Goal: Information Seeking & Learning: Learn about a topic

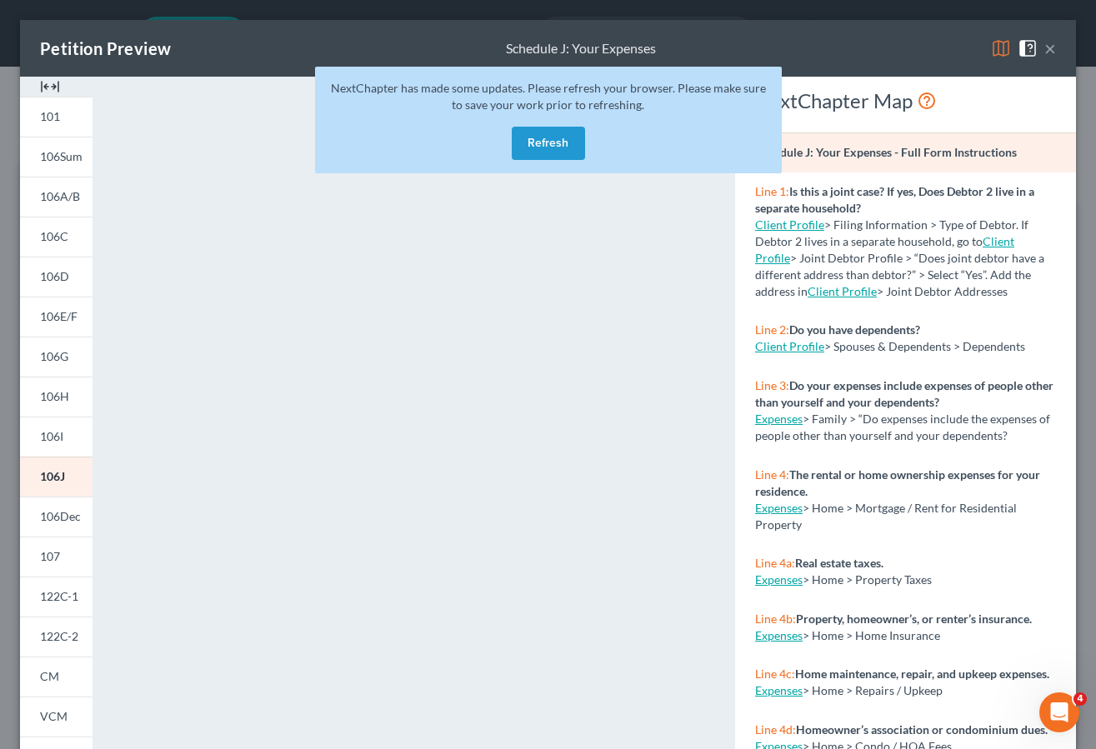
click at [543, 133] on button "Refresh" at bounding box center [548, 143] width 73 height 33
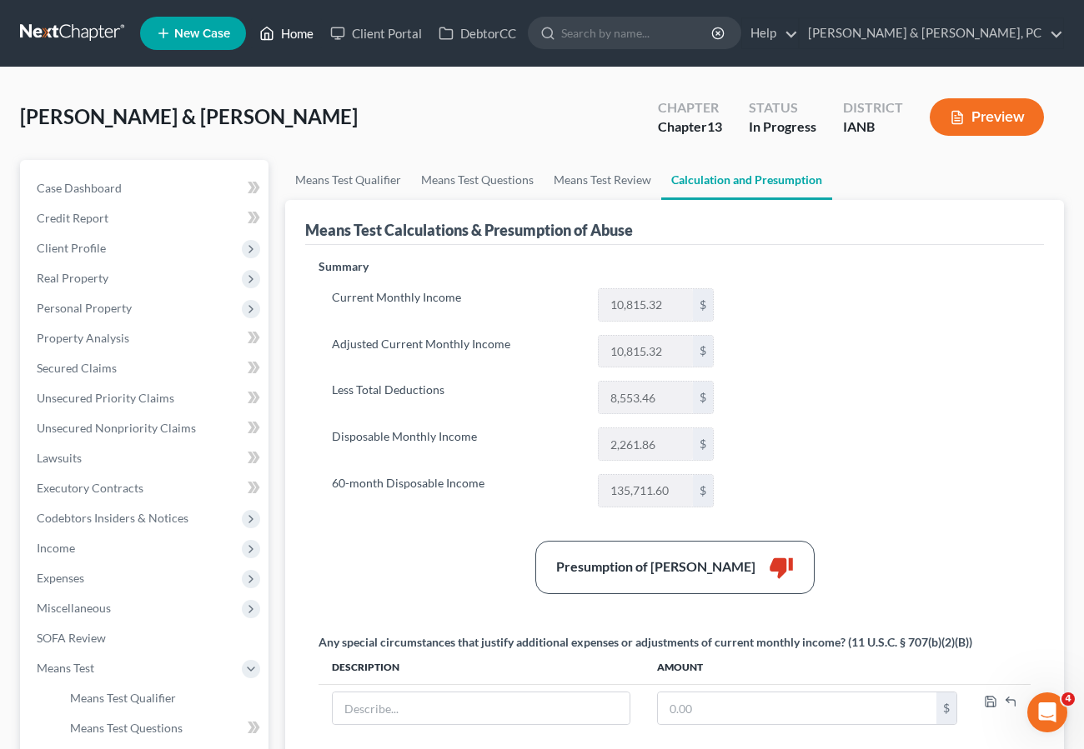
click at [296, 30] on link "Home" at bounding box center [286, 33] width 71 height 30
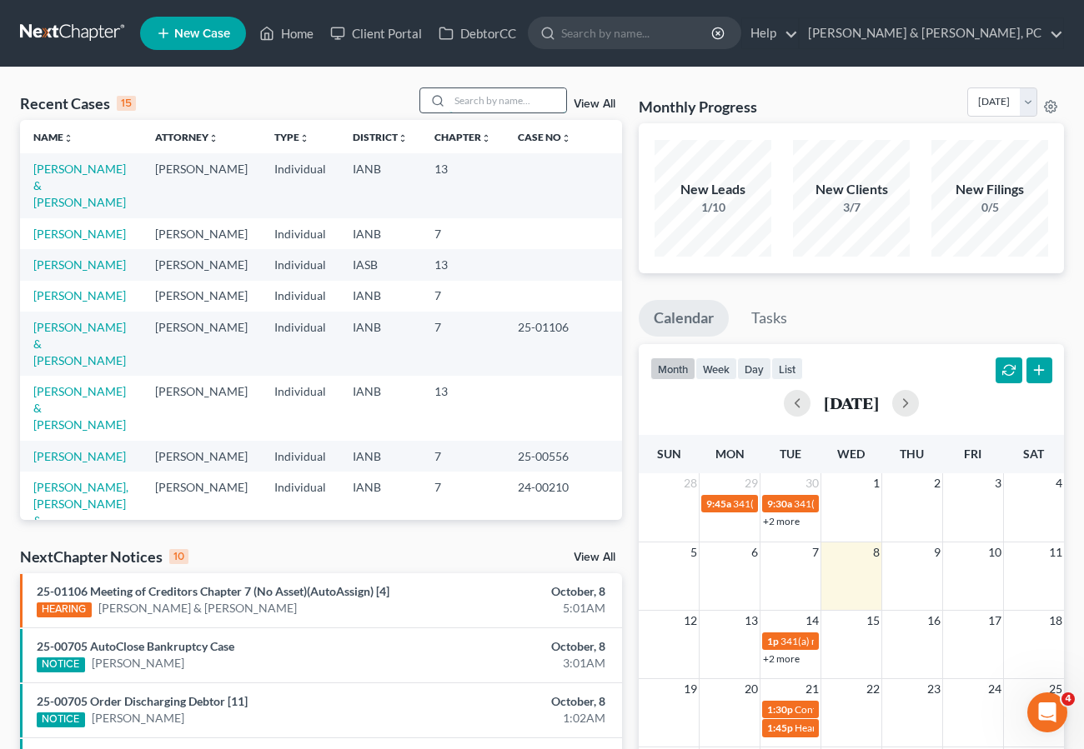
click at [490, 96] on input "search" at bounding box center [507, 100] width 117 height 24
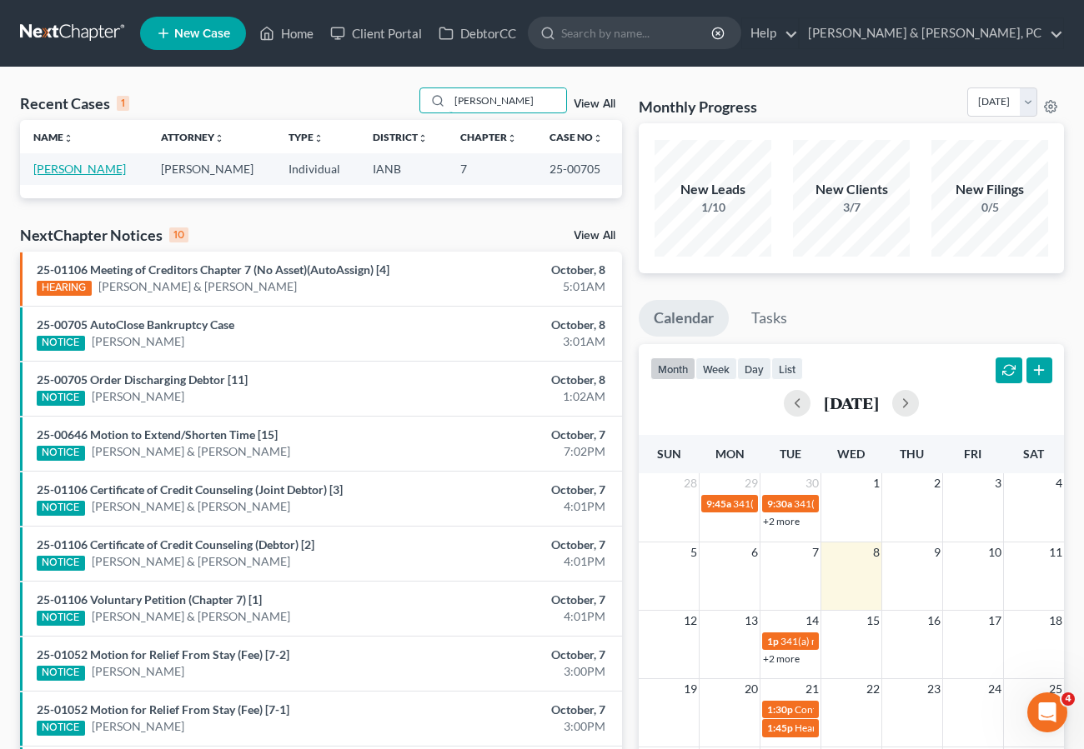
type input "[PERSON_NAME]"
click at [77, 168] on link "[PERSON_NAME]" at bounding box center [79, 169] width 93 height 14
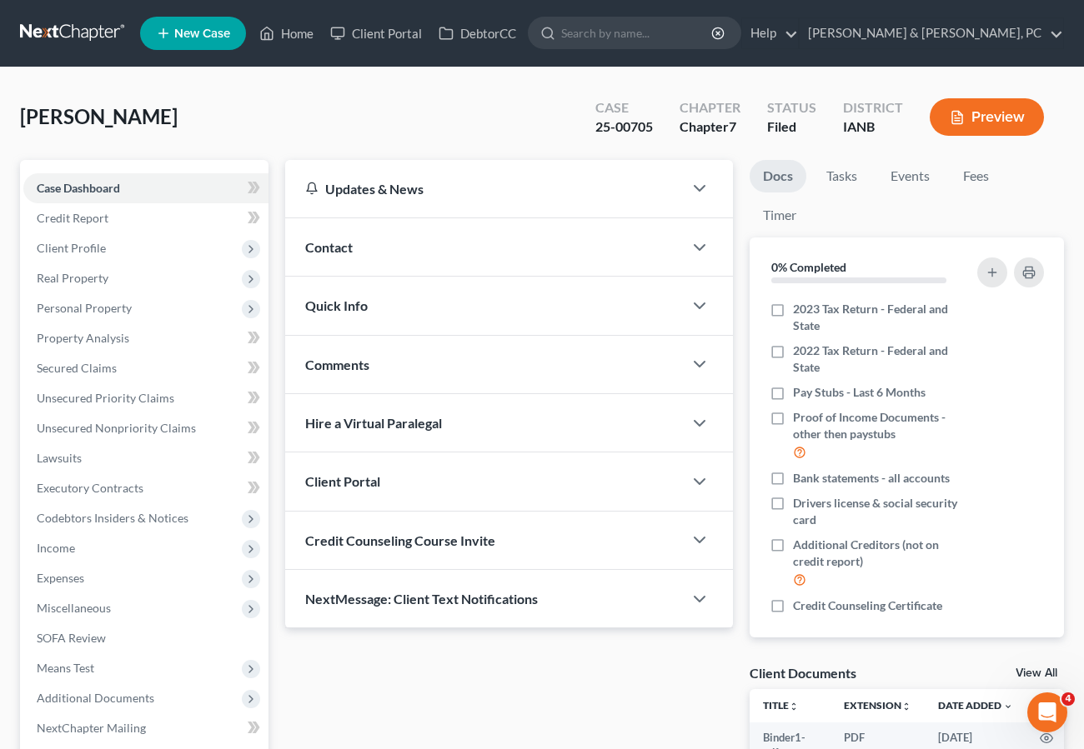
click at [410, 303] on div "Quick Info" at bounding box center [484, 306] width 398 height 58
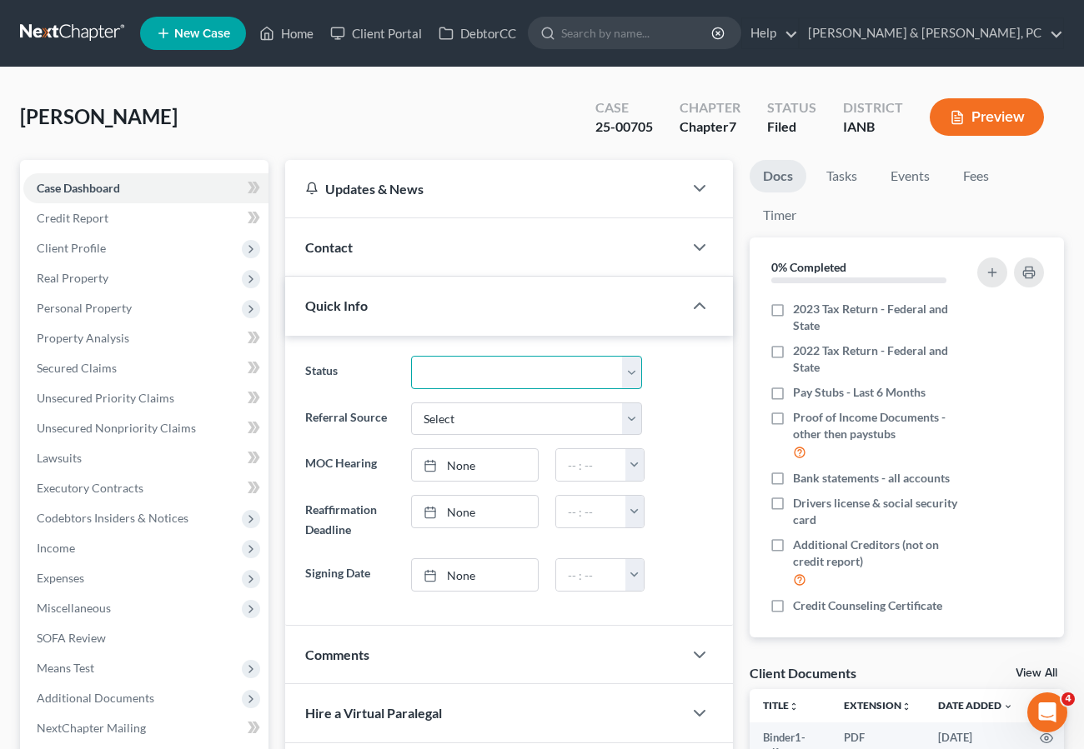
click at [449, 368] on select "Discharged Dismissed Filed Filed / Pre 341 Final Course Needed Inactive In Prog…" at bounding box center [526, 372] width 231 height 33
select select "0"
click at [411, 356] on select "Discharged Dismissed Filed Filed / Pre 341 Final Course Needed Inactive In Prog…" at bounding box center [526, 372] width 231 height 33
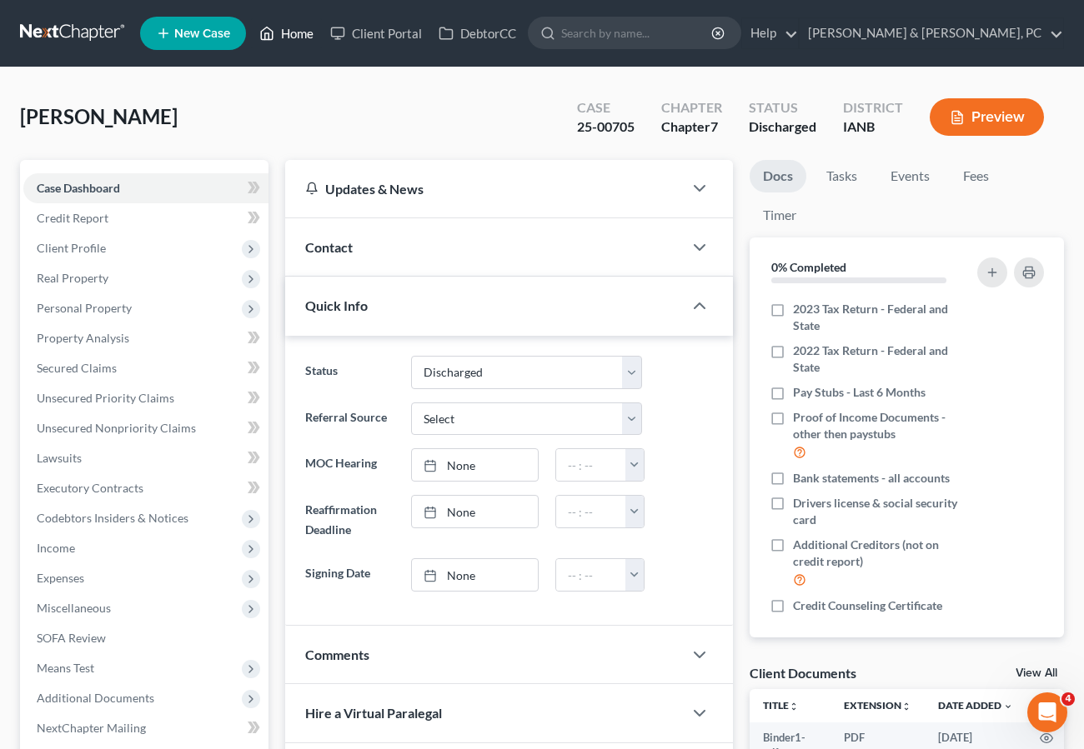
click at [285, 26] on link "Home" at bounding box center [286, 33] width 71 height 30
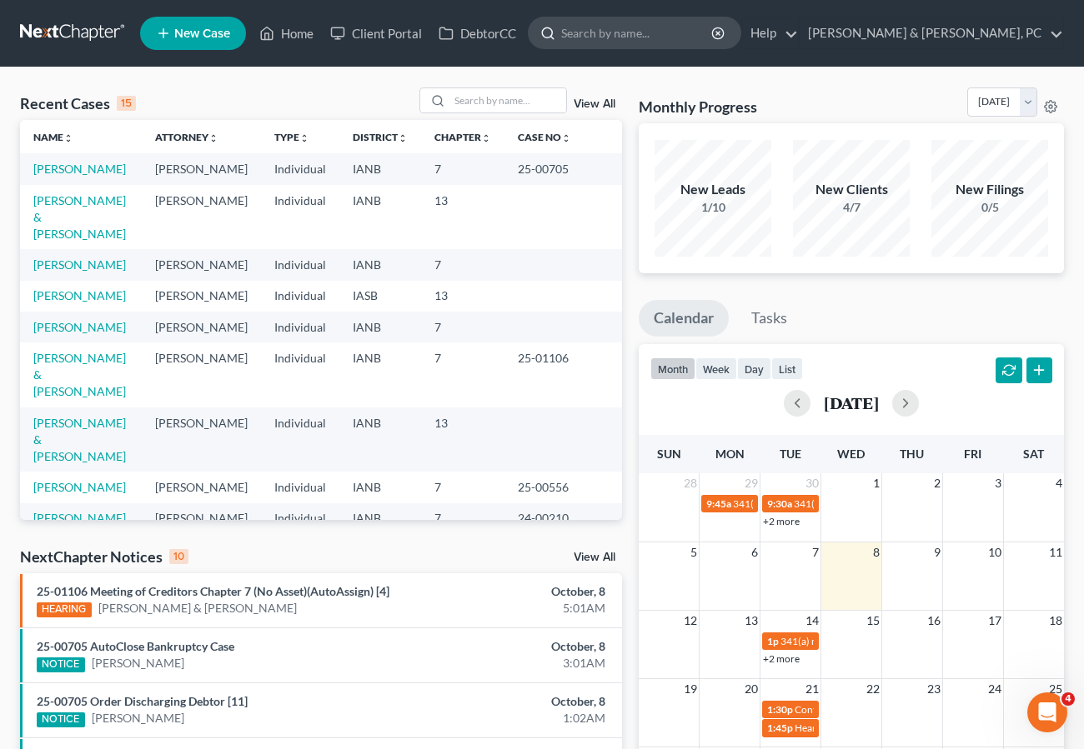
click at [713, 25] on input "search" at bounding box center [637, 33] width 153 height 31
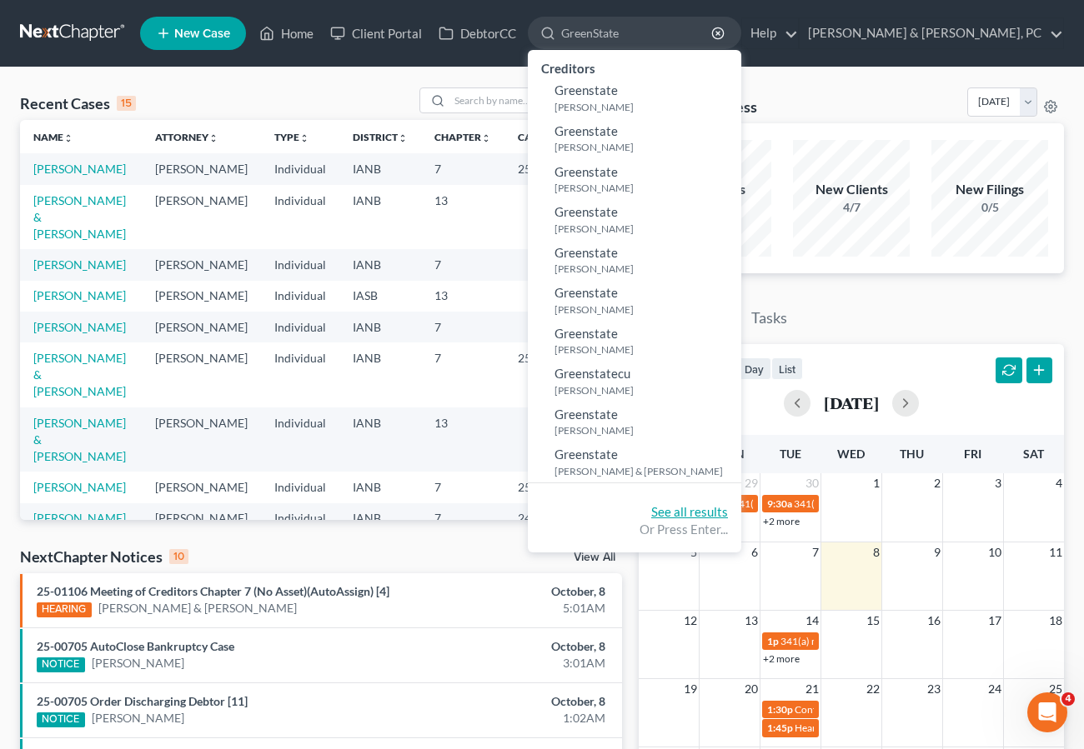
type input "GreenState"
click at [728, 512] on link "See all results" at bounding box center [689, 511] width 77 height 15
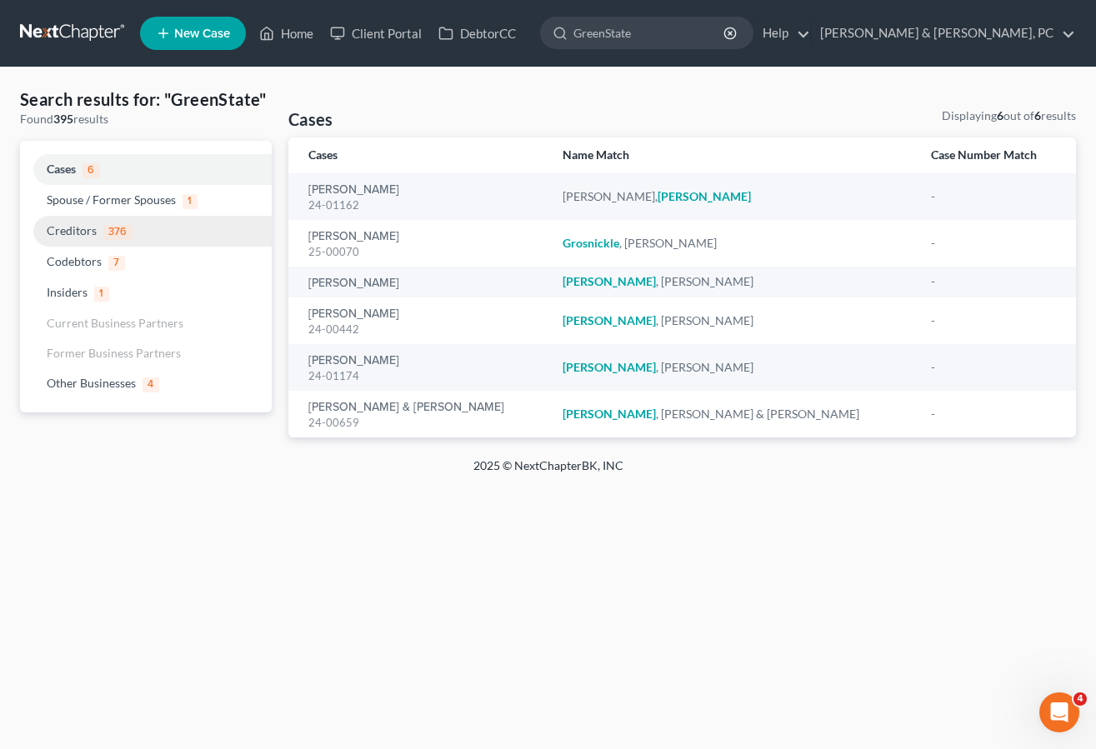
click at [76, 230] on span "Creditors" at bounding box center [72, 230] width 50 height 14
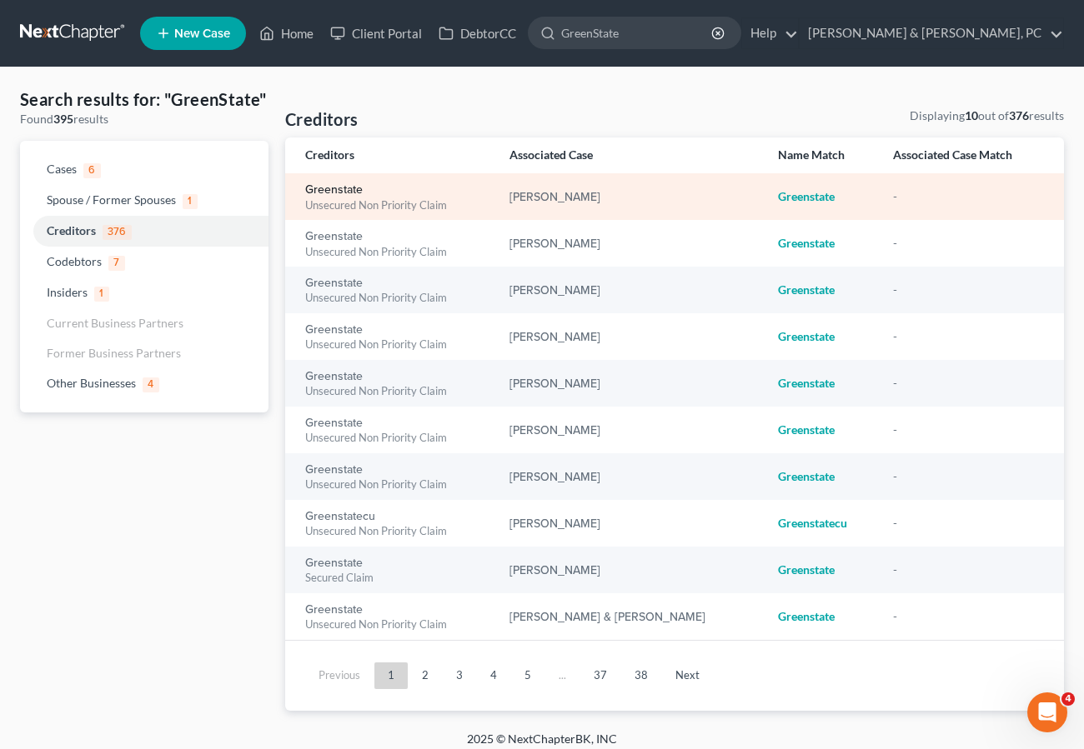
click at [334, 186] on link "Greenstate" at bounding box center [334, 190] width 58 height 12
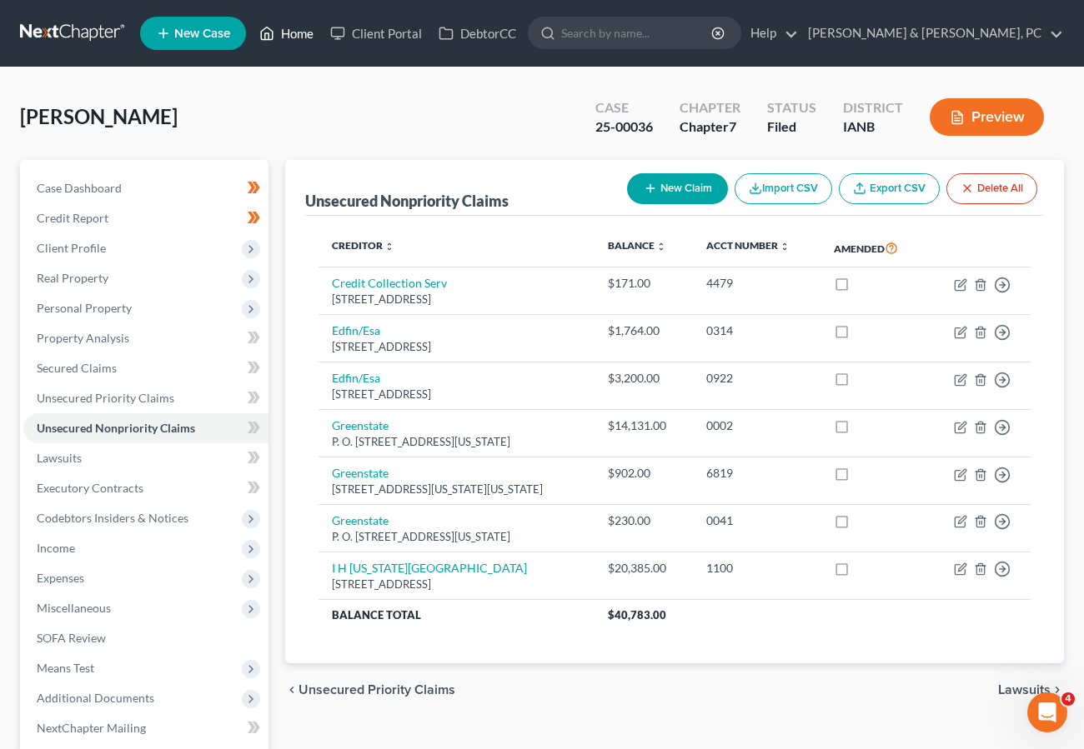
click at [288, 28] on link "Home" at bounding box center [286, 33] width 71 height 30
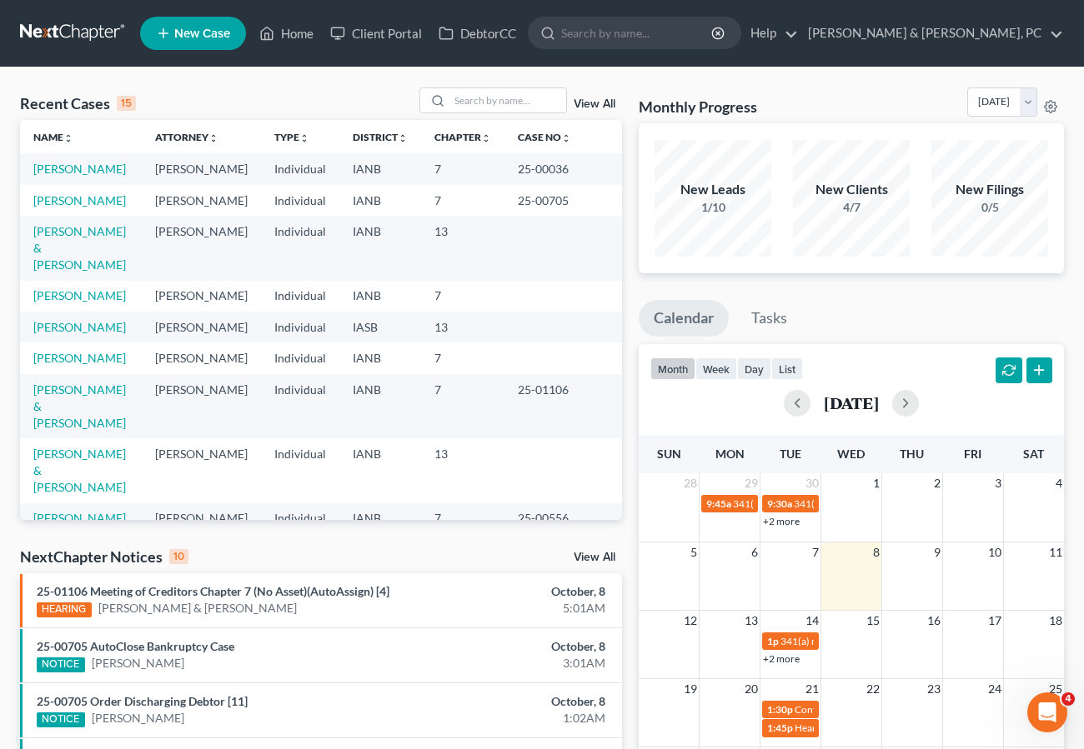
click at [208, 98] on div "Recent Cases 15 View All" at bounding box center [321, 104] width 602 height 33
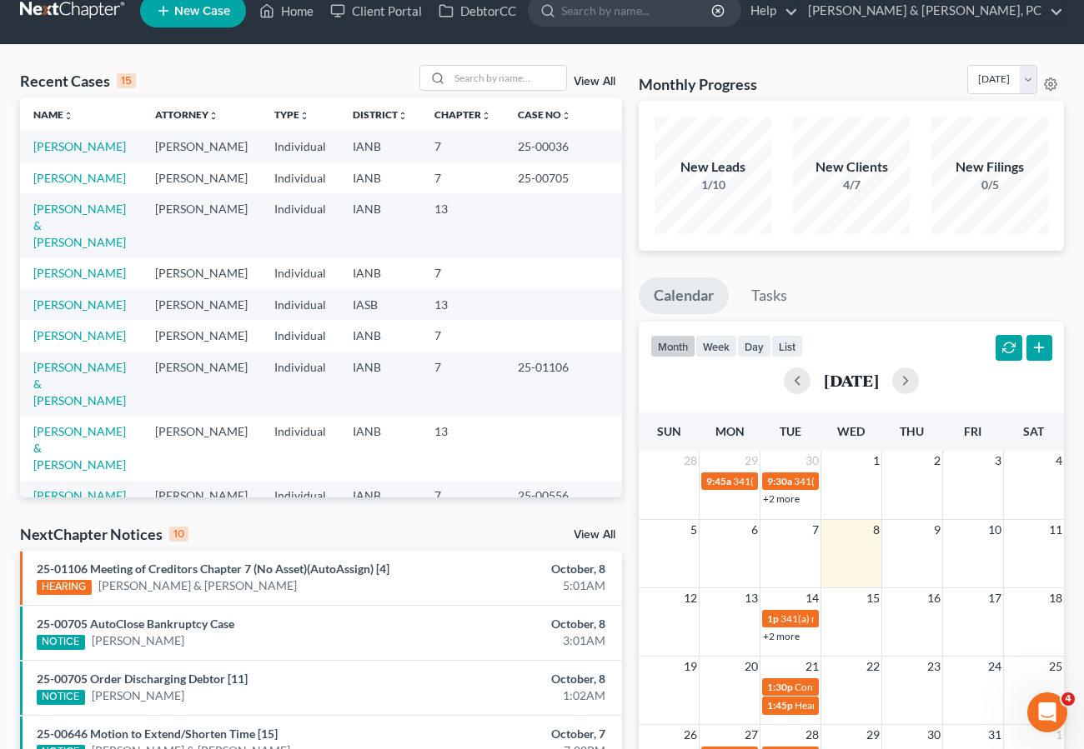
scroll to position [40, 0]
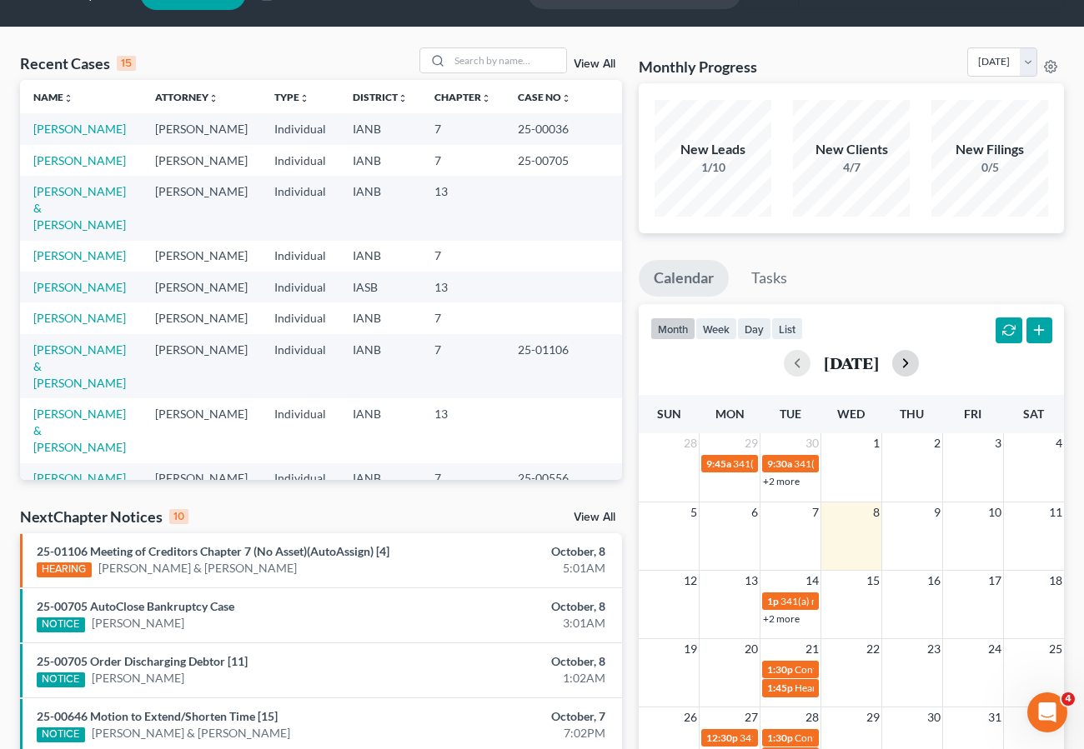
click at [919, 366] on button "button" at bounding box center [905, 363] width 27 height 27
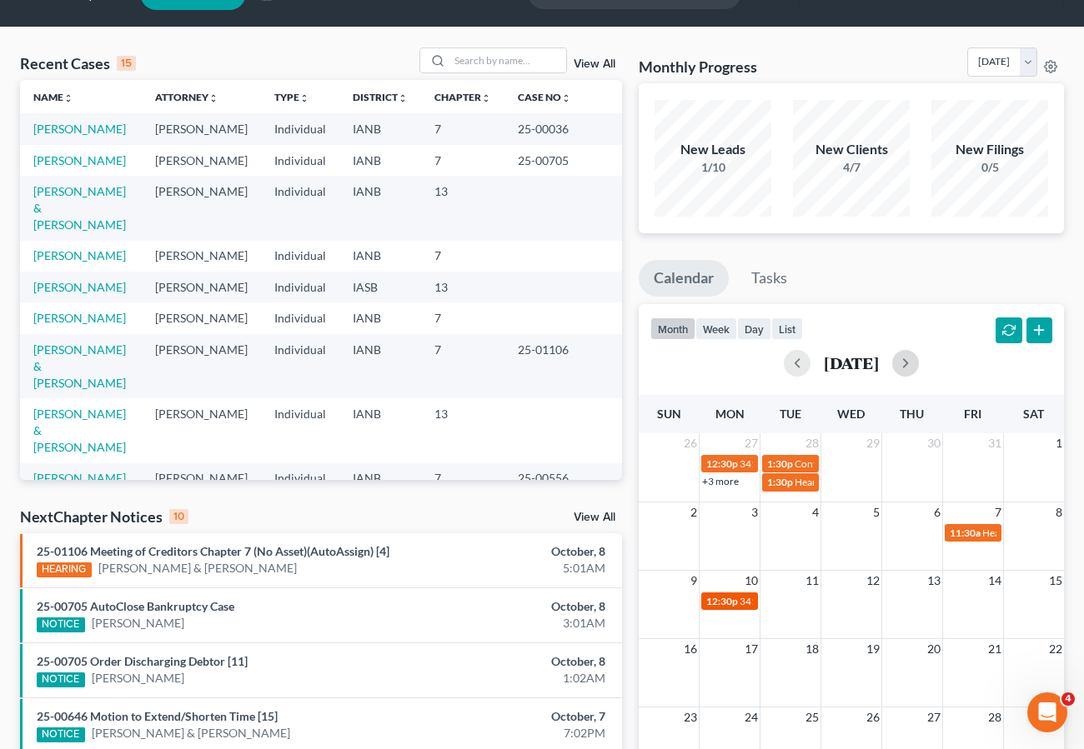
click at [727, 601] on span "12:30p" at bounding box center [722, 601] width 32 height 13
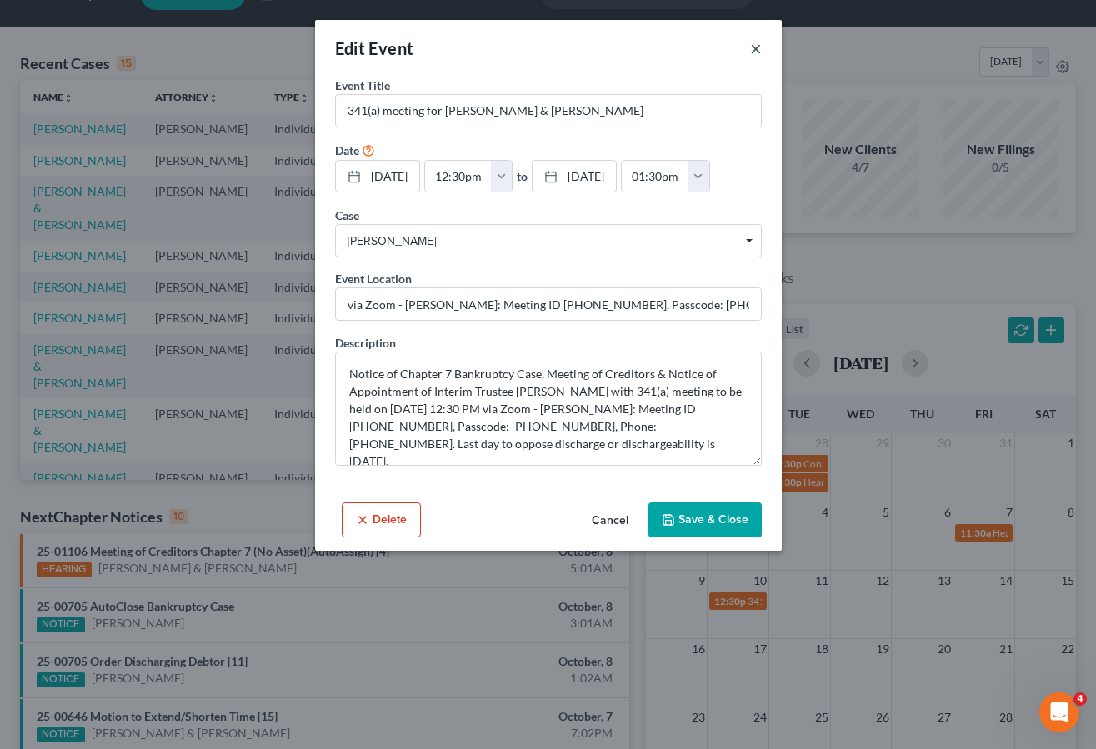
click at [758, 48] on button "×" at bounding box center [756, 48] width 12 height 20
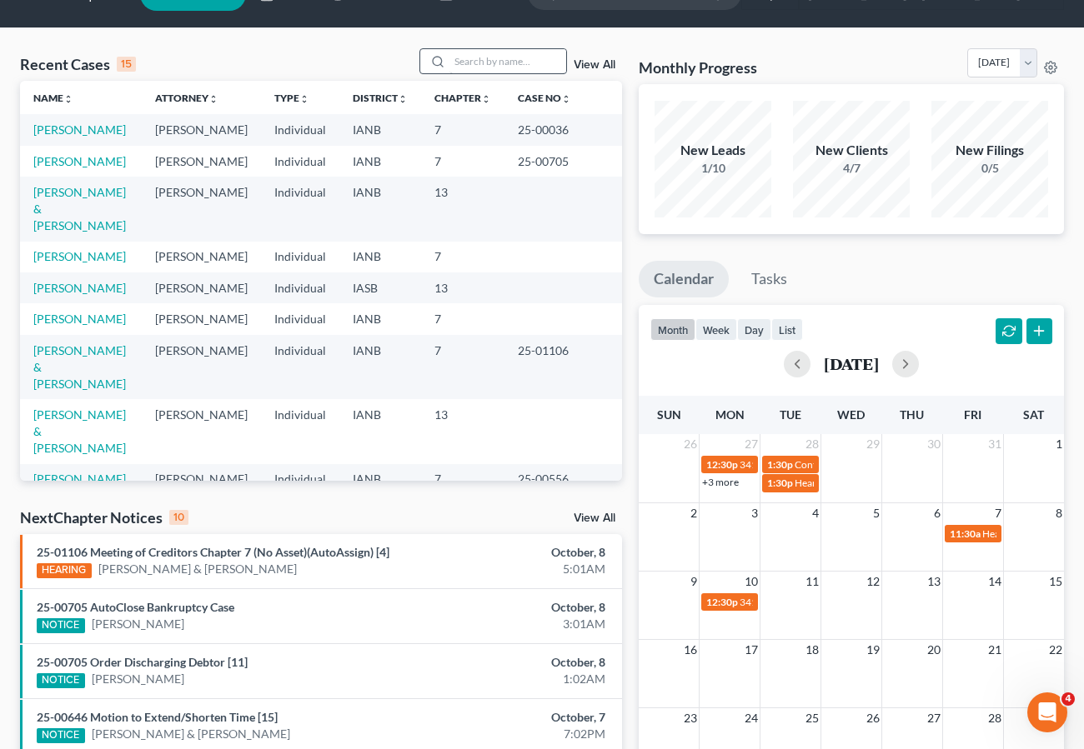
scroll to position [0, 0]
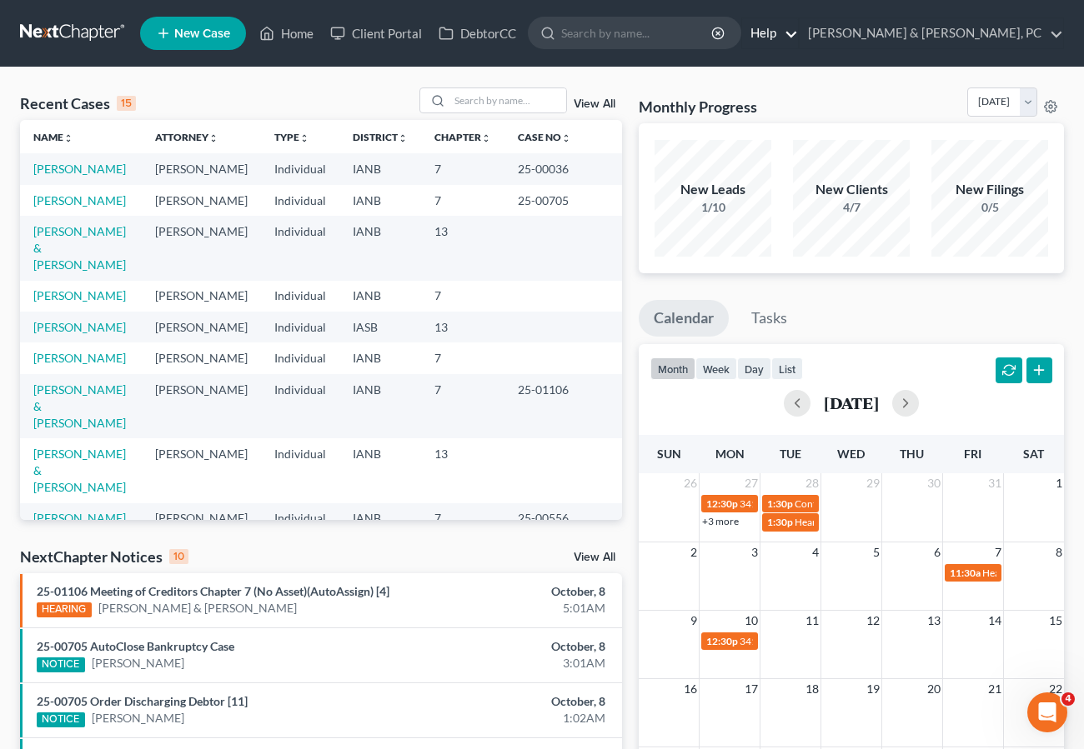
click at [798, 29] on link "Help" at bounding box center [770, 33] width 56 height 30
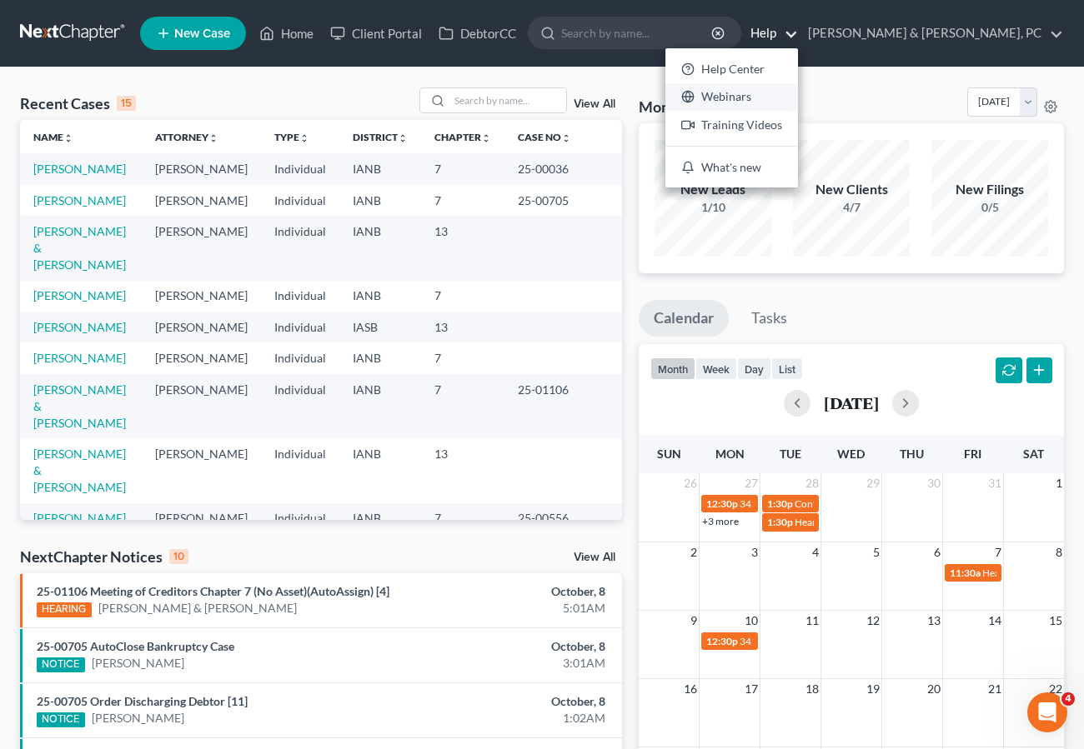
click at [798, 94] on link "Webinars" at bounding box center [731, 97] width 133 height 28
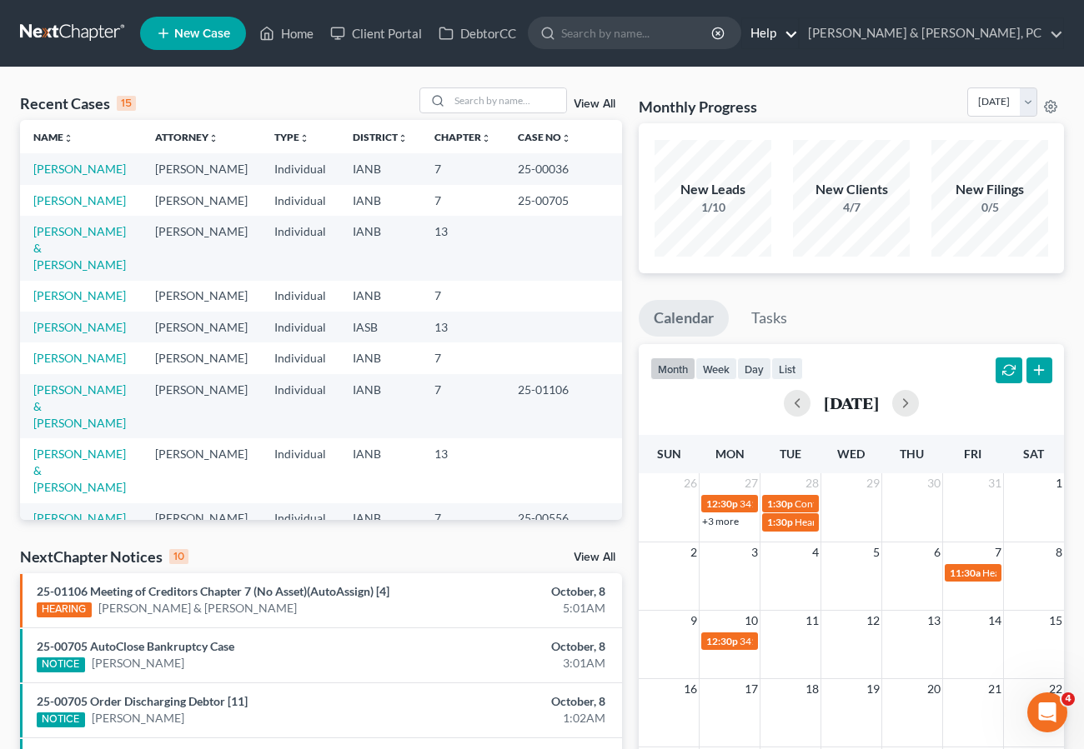
click at [798, 31] on link "Help" at bounding box center [770, 33] width 56 height 30
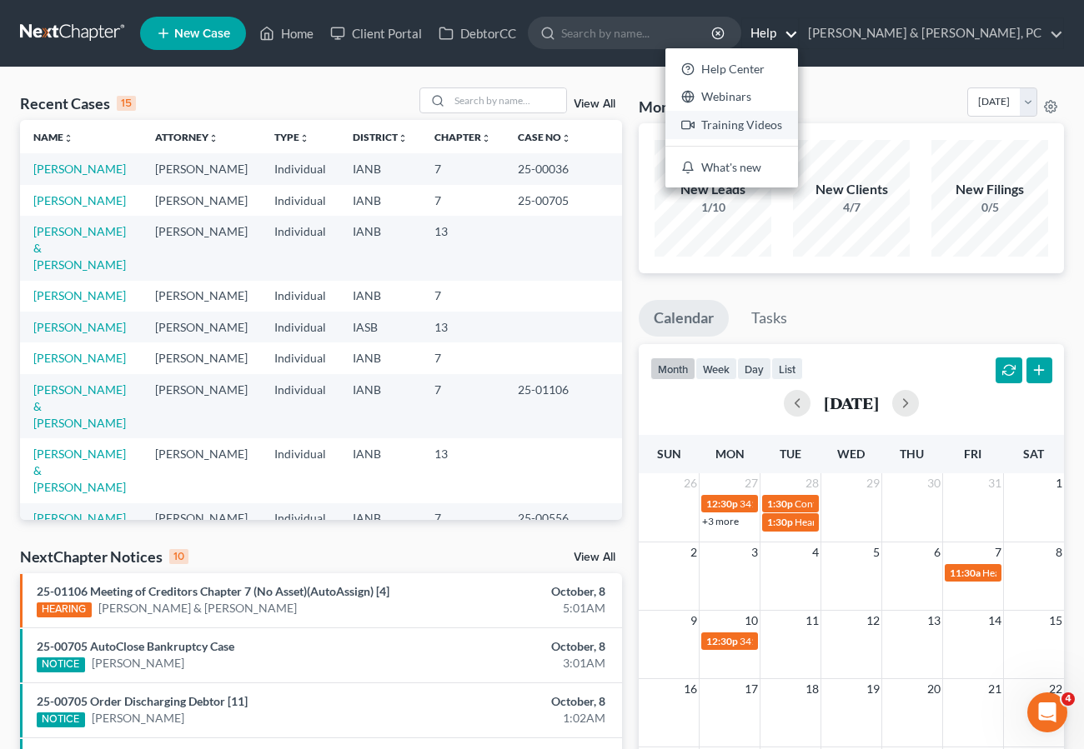
click at [798, 123] on link "Training Videos" at bounding box center [731, 125] width 133 height 28
